Goal: Information Seeking & Learning: Learn about a topic

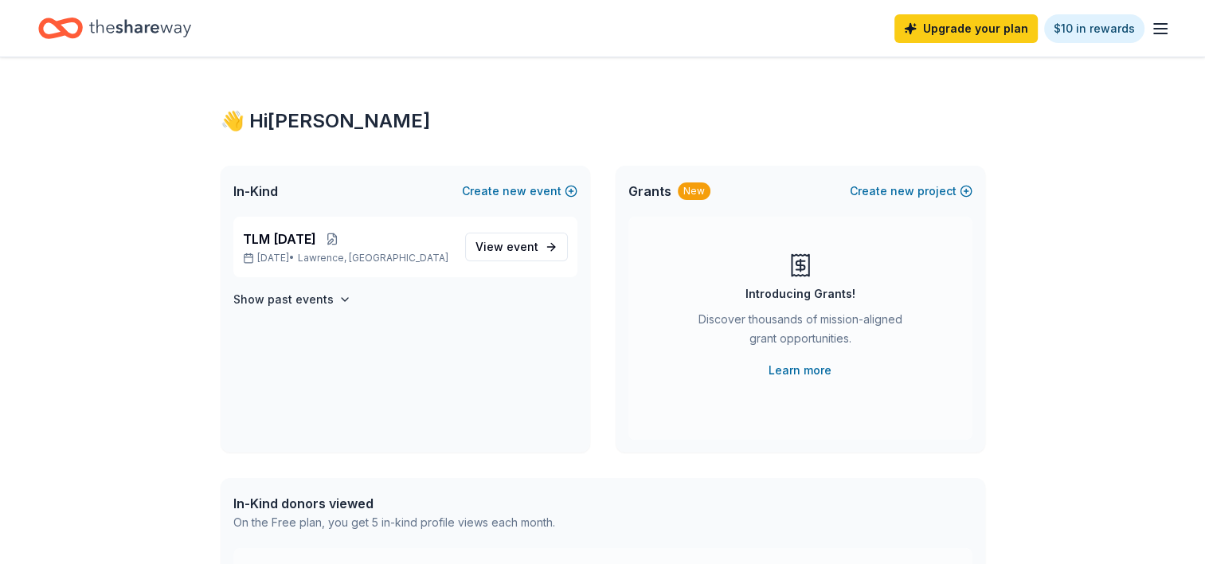
click at [107, 25] on icon "Home" at bounding box center [140, 28] width 102 height 33
click at [1157, 31] on icon "button" at bounding box center [1160, 28] width 19 height 19
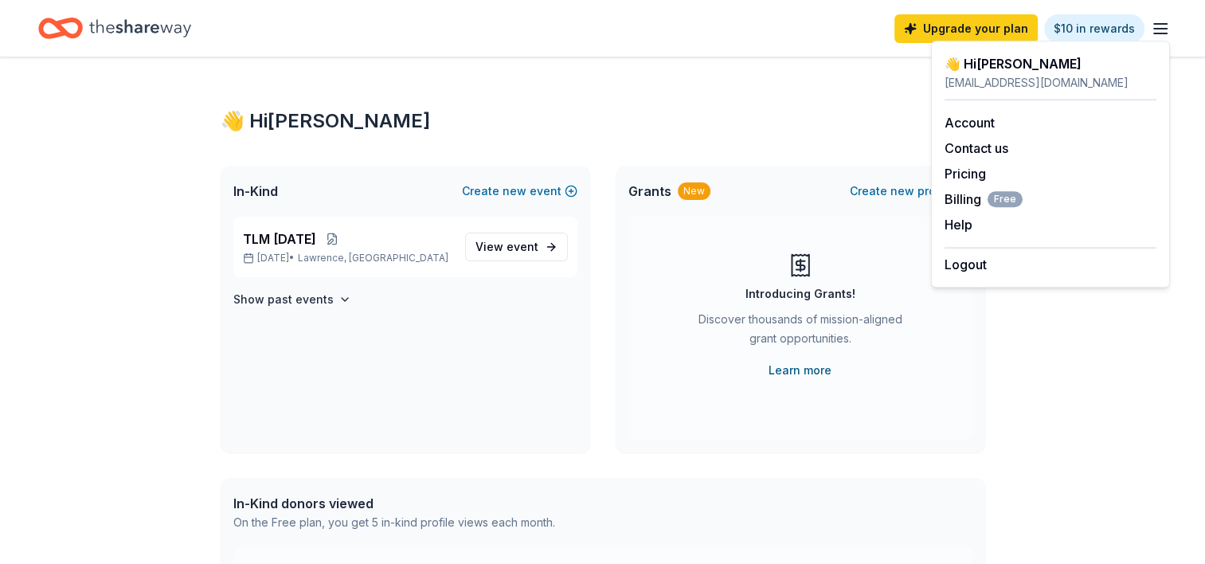
click at [797, 371] on link "Learn more" at bounding box center [800, 370] width 63 height 19
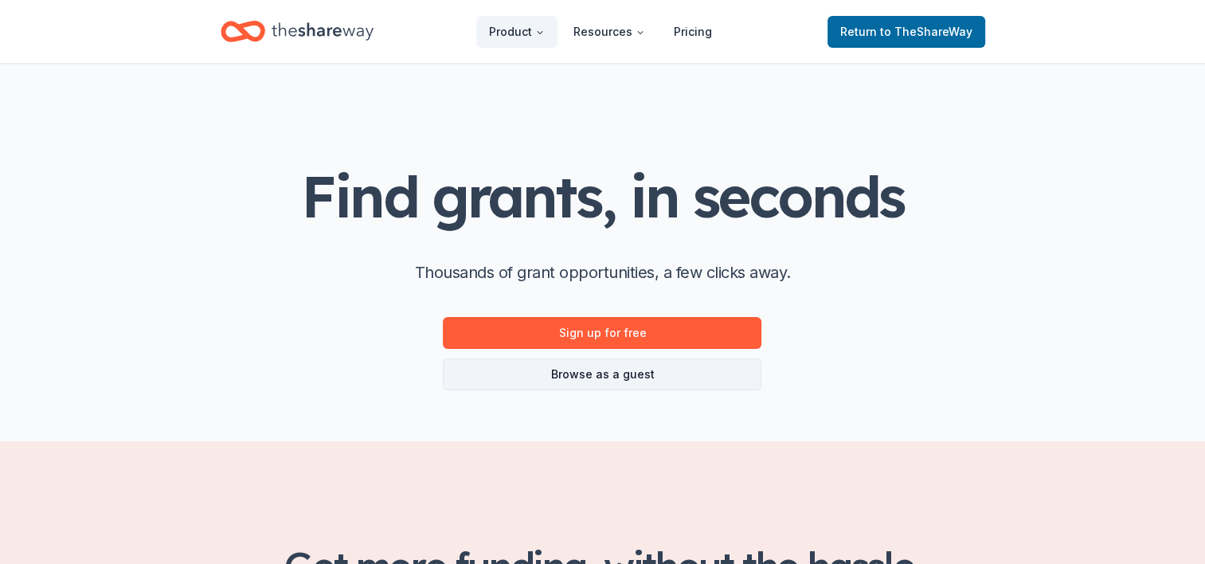
click at [582, 374] on link "Browse as a guest" at bounding box center [602, 374] width 319 height 32
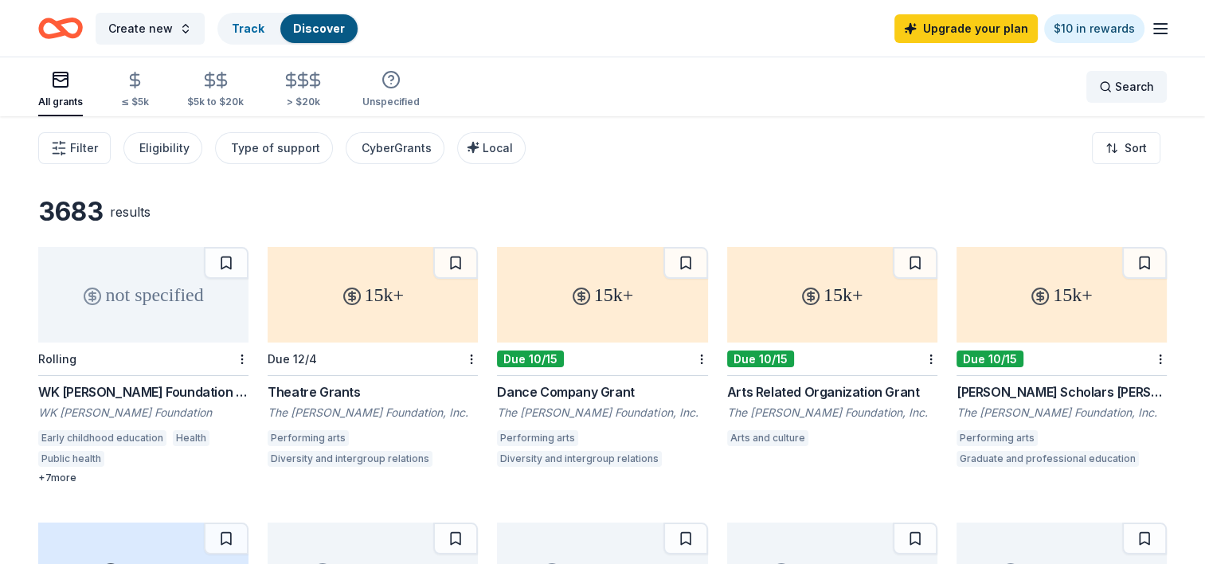
click at [1107, 88] on div "Search" at bounding box center [1126, 86] width 55 height 19
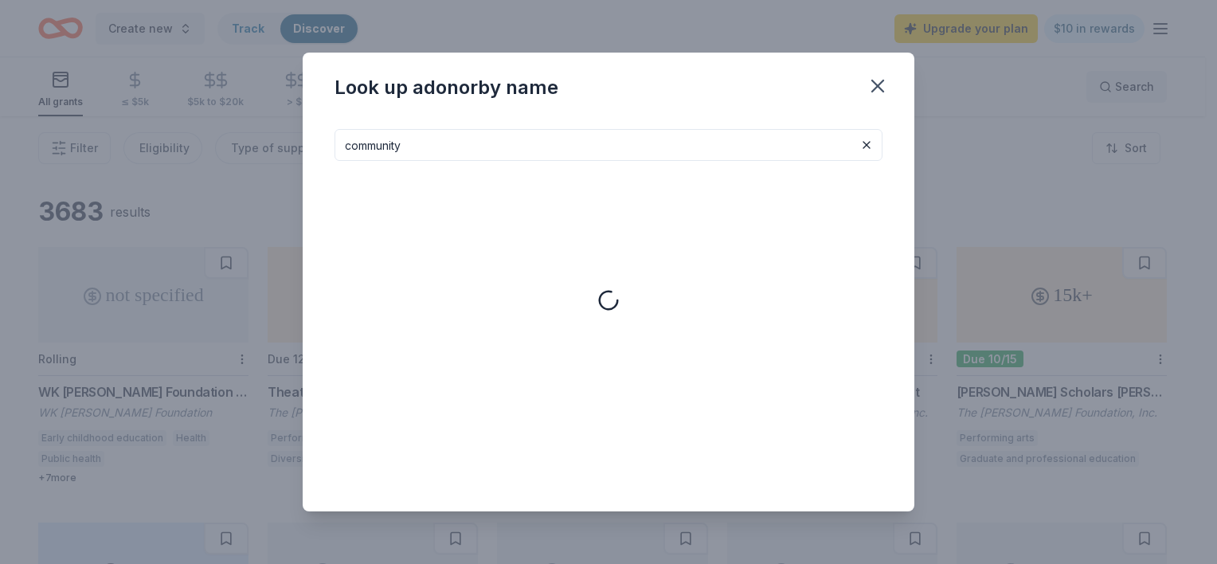
type input "community"
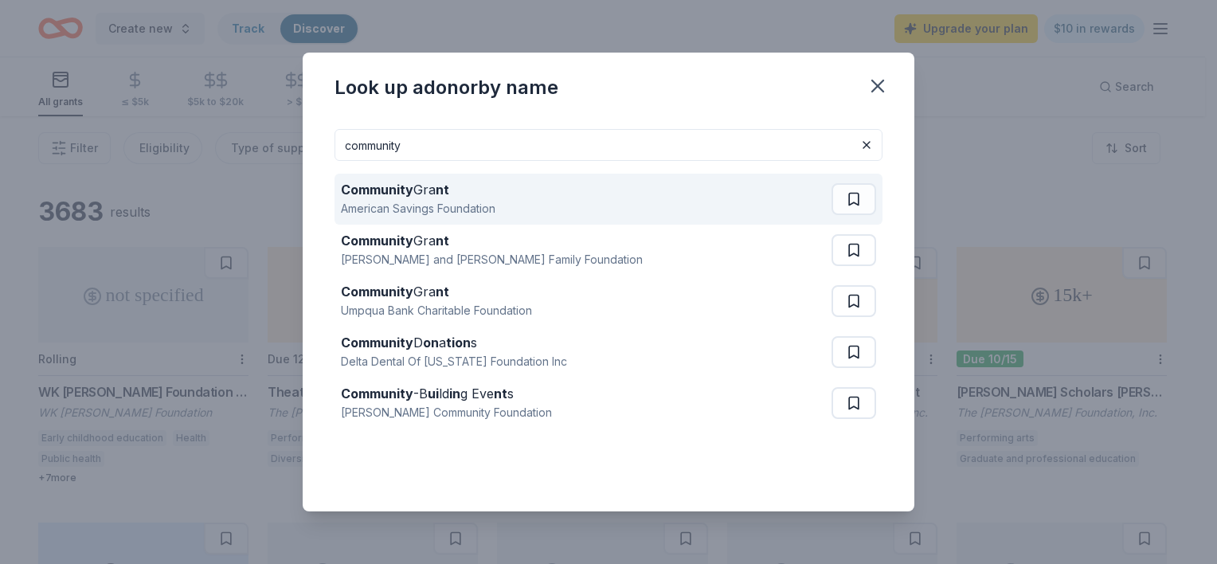
click at [390, 191] on strong "Community" at bounding box center [377, 190] width 72 height 16
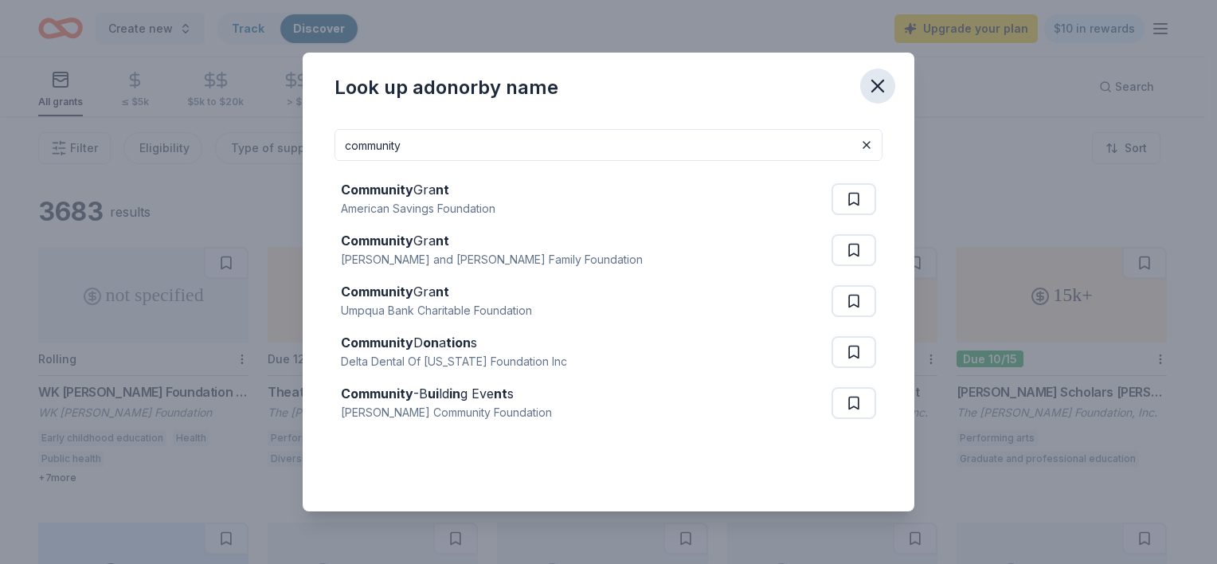
click at [875, 89] on icon "button" at bounding box center [877, 85] width 11 height 11
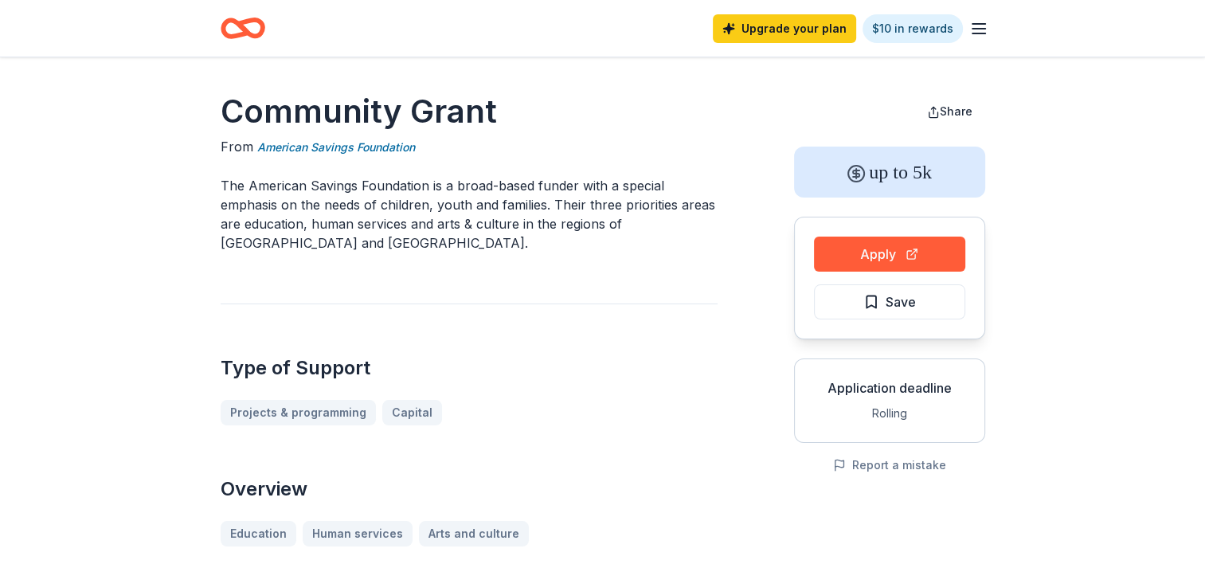
click at [883, 257] on button "Apply" at bounding box center [889, 254] width 151 height 35
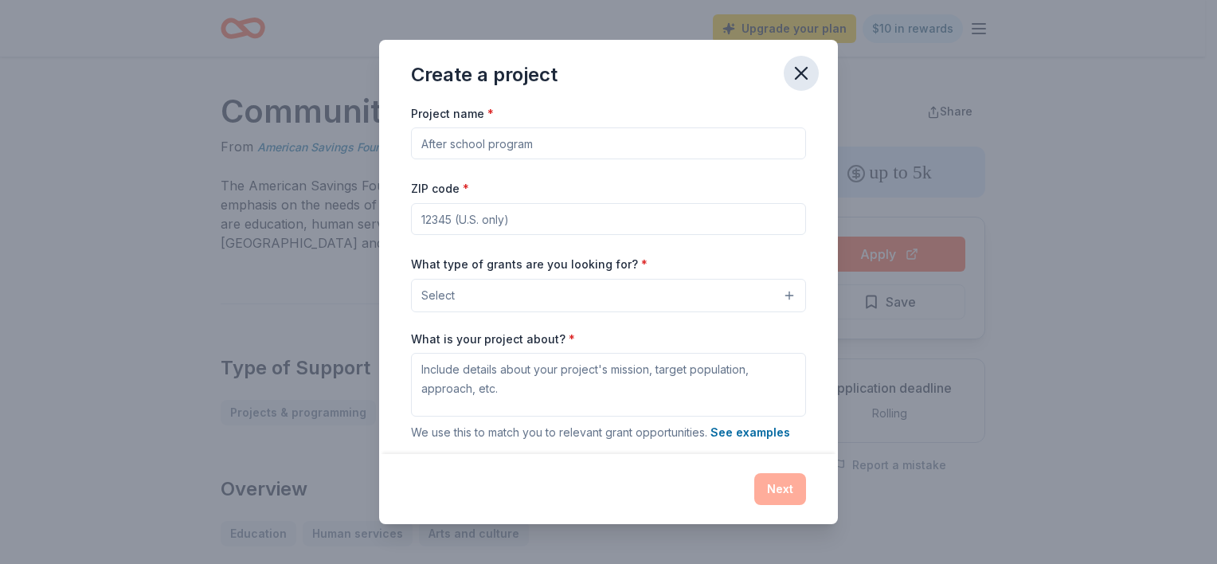
click at [794, 78] on icon "button" at bounding box center [801, 73] width 22 height 22
